Goal: Check status: Check status

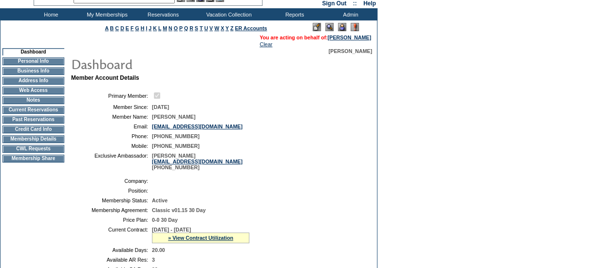
scroll to position [46, 0]
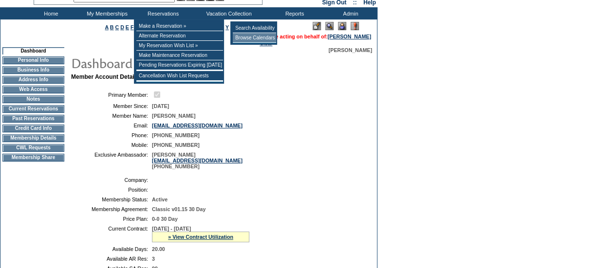
click at [252, 37] on td "Browse Calendars" at bounding box center [254, 38] width 43 height 10
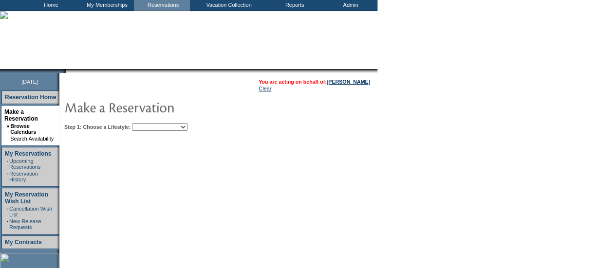
scroll to position [56, 0]
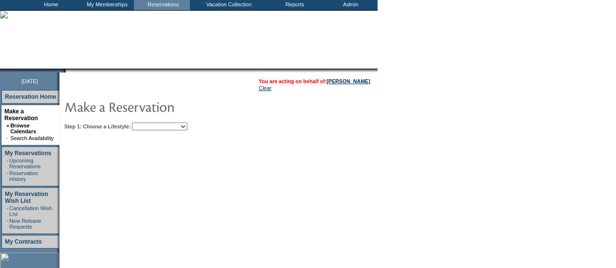
click at [180, 128] on select "Beach Leisure Metropolitan Mountain OIAL for Adventure OIAL for Couples OIAL fo…" at bounding box center [160, 127] width 56 height 8
select select "Beach"
click at [149, 123] on select "Beach Leisure Metropolitan Mountain OIAL for Adventure OIAL for Couples OIAL fo…" at bounding box center [160, 127] width 56 height 8
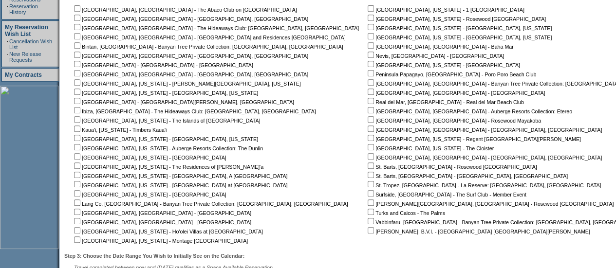
scroll to position [224, 0]
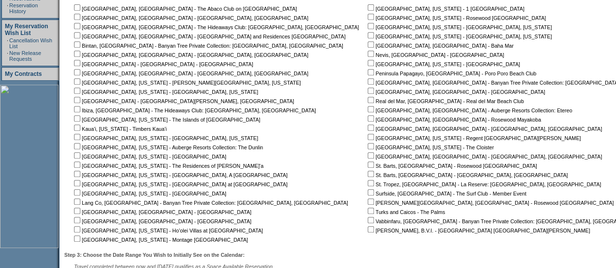
click at [80, 241] on input "checkbox" at bounding box center [77, 239] width 6 height 6
checkbox input "true"
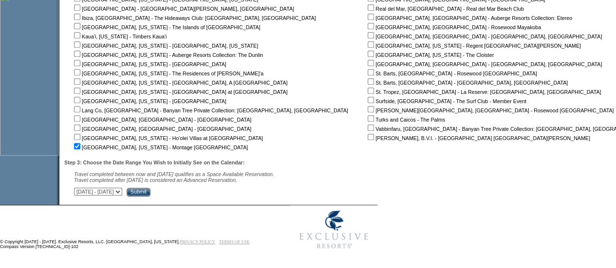
click at [122, 191] on select "October 1, 2025 - November 15, 2025 November 16, 2025 - December 30, 2025 Decem…" at bounding box center [98, 192] width 48 height 8
select select "12/26/2026|2/8/2027"
click at [79, 188] on select "October 1, 2025 - November 15, 2025 November 16, 2025 - December 30, 2025 Decem…" at bounding box center [98, 192] width 48 height 8
click at [151, 191] on input "Submit" at bounding box center [139, 192] width 24 height 9
